Goal: Task Accomplishment & Management: Complete application form

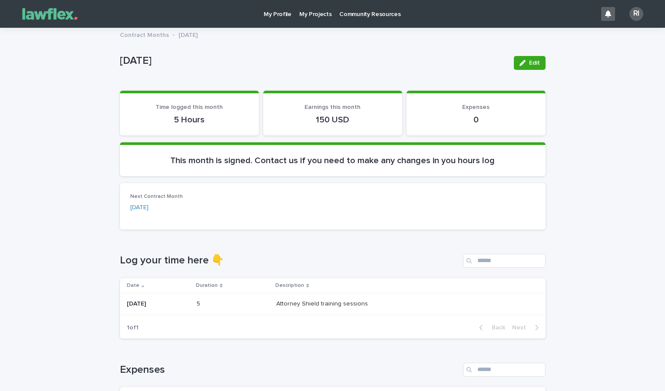
click at [314, 18] on p "My Projects" at bounding box center [315, 9] width 33 height 18
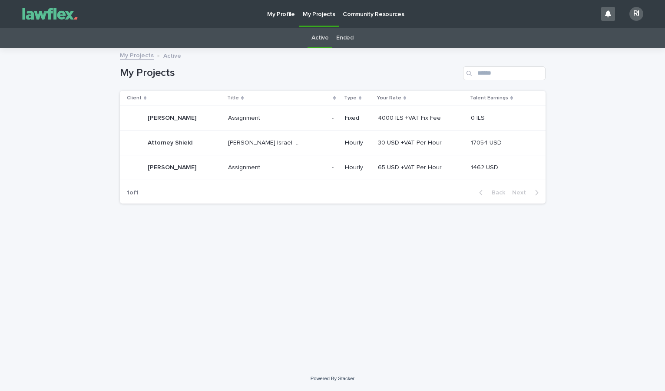
click at [186, 143] on p "Attorney Shield" at bounding box center [171, 142] width 46 height 9
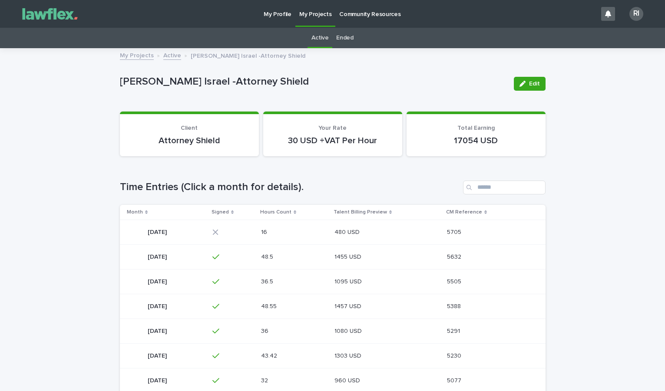
click at [167, 235] on p "[DATE]" at bounding box center [158, 231] width 21 height 9
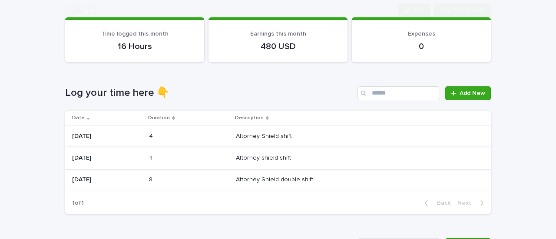
scroll to position [87, 0]
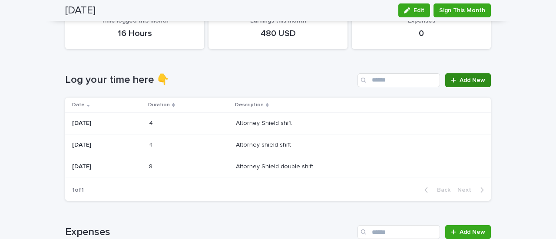
click at [474, 83] on span "Add New" at bounding box center [472, 80] width 26 height 6
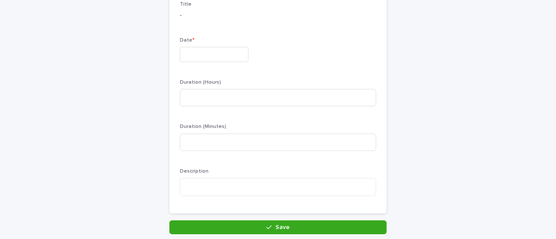
scroll to position [87, 0]
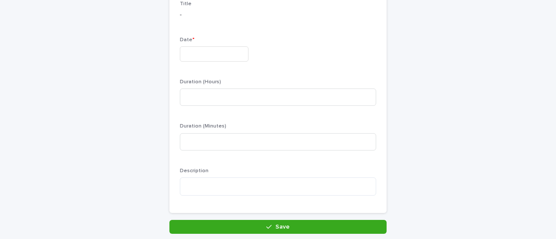
click at [237, 56] on input "text" at bounding box center [214, 53] width 69 height 15
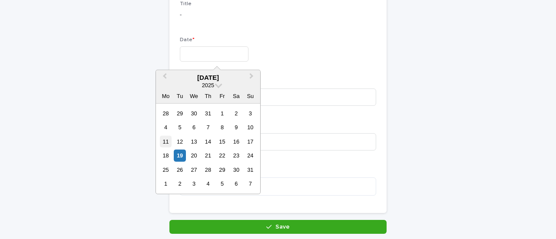
click at [165, 138] on div "11" at bounding box center [166, 142] width 12 height 12
type input "*********"
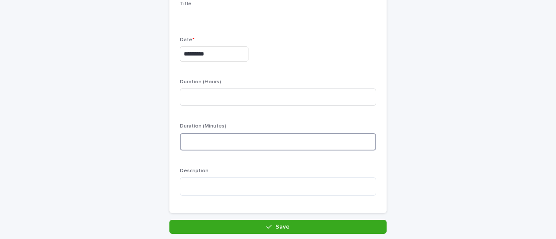
click at [197, 137] on input at bounding box center [278, 141] width 196 height 17
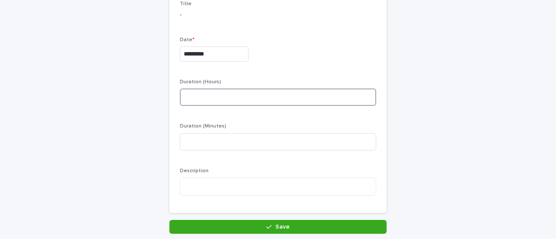
click at [211, 96] on input at bounding box center [278, 97] width 196 height 17
type input "*"
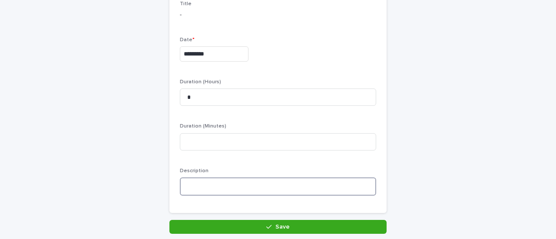
click at [212, 183] on textarea at bounding box center [278, 187] width 196 height 18
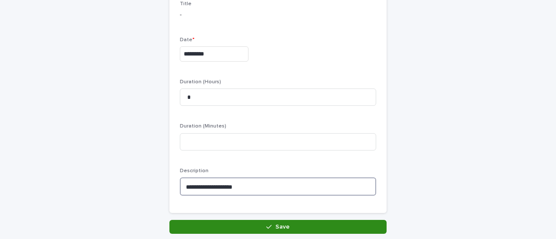
type textarea "**********"
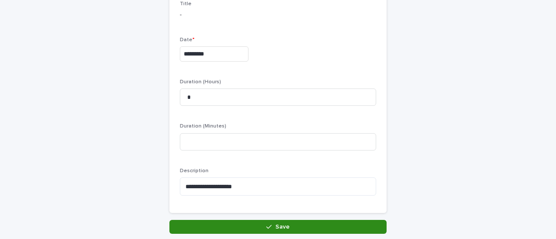
click at [297, 226] on button "Save" at bounding box center [277, 227] width 217 height 14
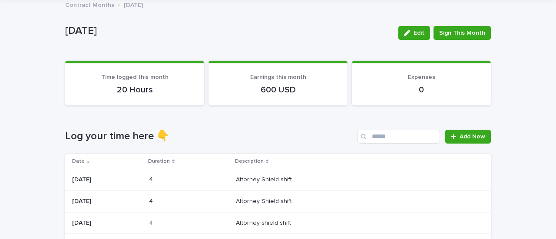
scroll to position [43, 0]
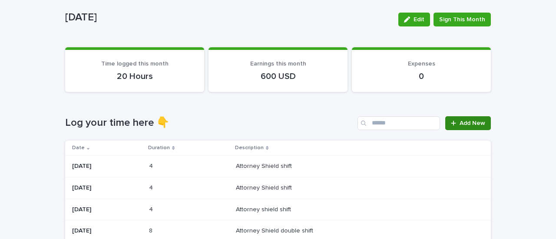
click at [464, 123] on span "Add New" at bounding box center [472, 123] width 26 height 6
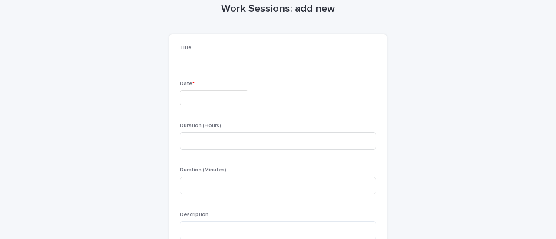
scroll to position [44, 0]
click at [209, 96] on input "text" at bounding box center [214, 97] width 69 height 15
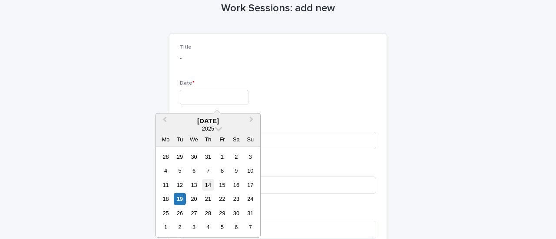
click at [208, 185] on div "14" at bounding box center [208, 185] width 12 height 12
type input "*********"
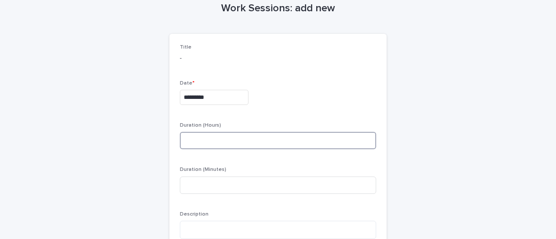
click at [220, 139] on input at bounding box center [278, 140] width 196 height 17
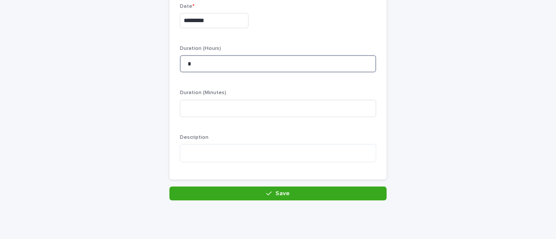
scroll to position [131, 0]
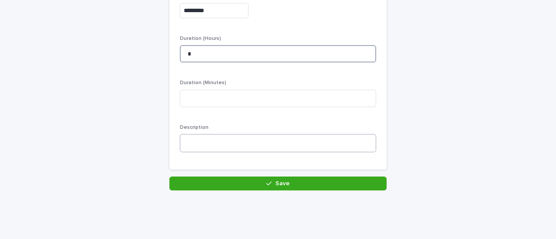
type input "*"
click at [219, 140] on textarea at bounding box center [278, 143] width 196 height 18
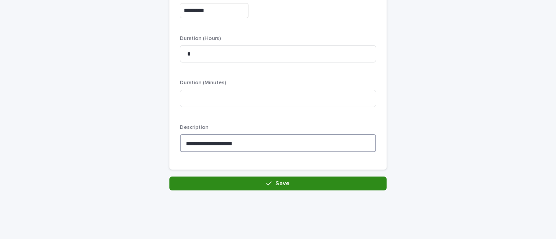
type textarea "**********"
click at [279, 186] on button "Save" at bounding box center [277, 184] width 217 height 14
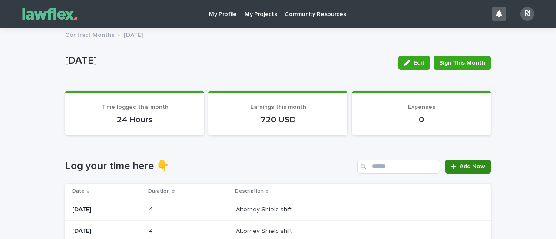
click at [474, 162] on link "Add New" at bounding box center [468, 167] width 46 height 14
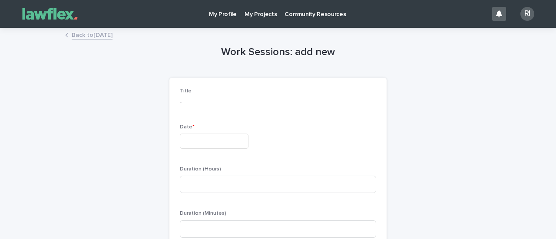
click at [248, 139] on input "text" at bounding box center [214, 141] width 69 height 15
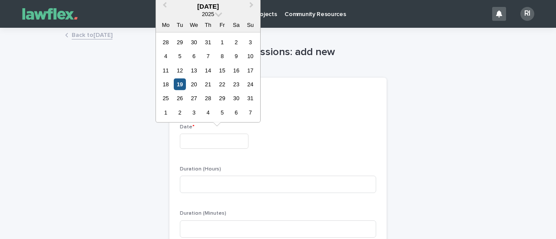
click at [183, 83] on div "19" at bounding box center [180, 85] width 12 height 12
type input "*********"
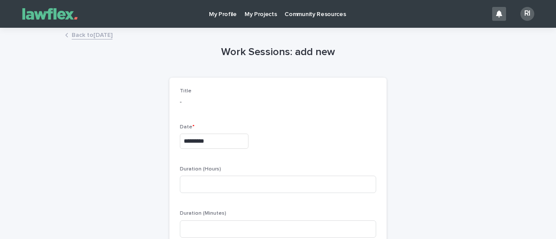
scroll to position [87, 0]
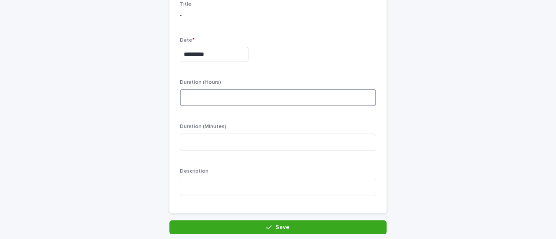
click at [286, 96] on input at bounding box center [278, 97] width 196 height 17
type input "*"
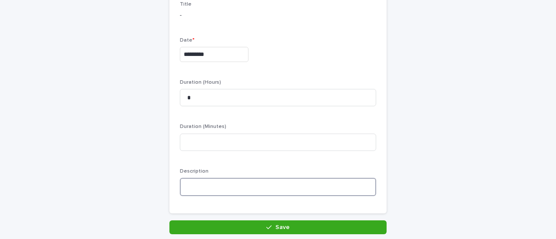
click at [287, 185] on textarea at bounding box center [278, 187] width 196 height 18
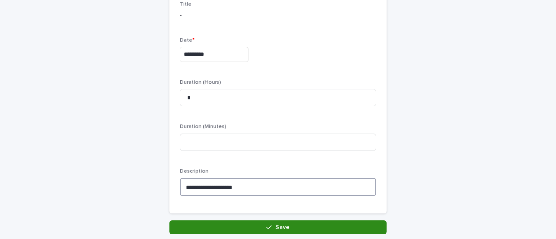
type textarea "**********"
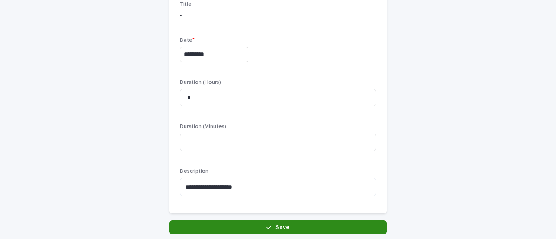
click at [302, 230] on button "Save" at bounding box center [277, 227] width 217 height 14
